Goal: Information Seeking & Learning: Learn about a topic

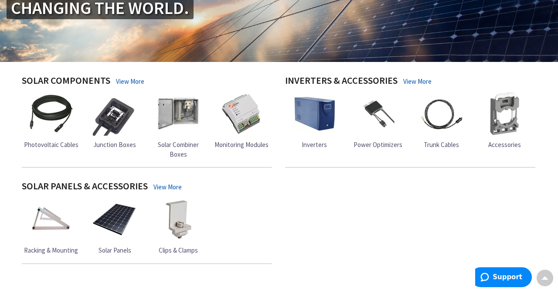
scroll to position [181, 0]
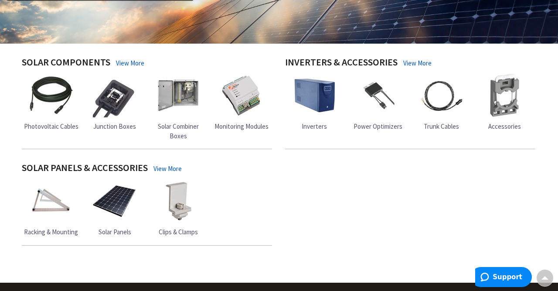
click at [36, 233] on span "Racking & Mounting" at bounding box center [51, 231] width 54 height 8
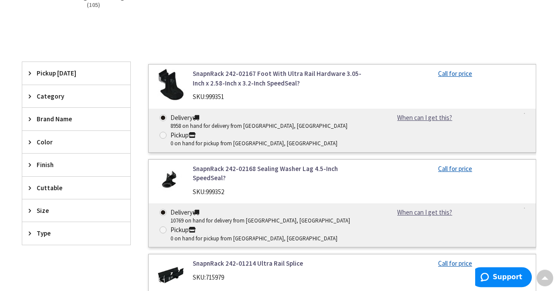
scroll to position [227, 0]
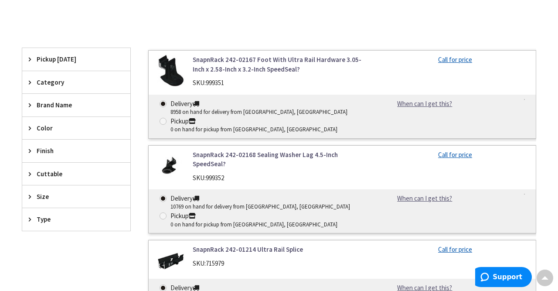
click at [54, 102] on span "Brand Name" at bounding box center [72, 104] width 71 height 9
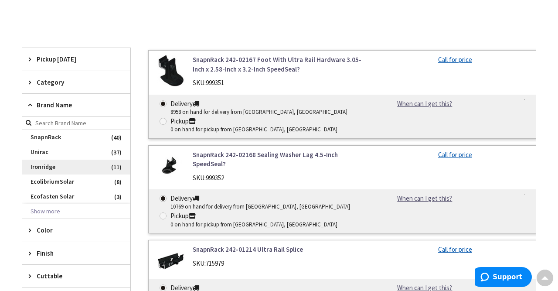
click at [44, 163] on span "Ironridge" at bounding box center [76, 166] width 108 height 15
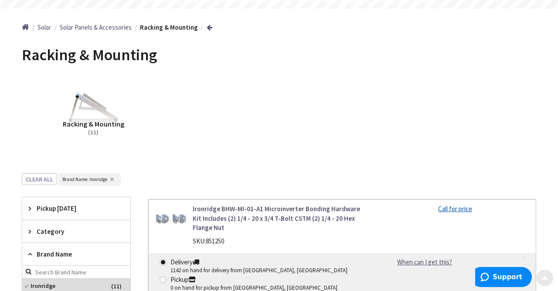
scroll to position [91, 0]
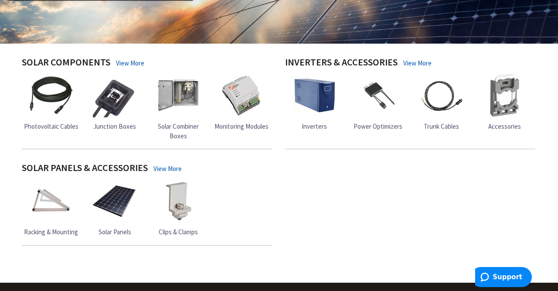
click at [116, 207] on img at bounding box center [115, 201] width 44 height 44
